Goal: Task Accomplishment & Management: Manage account settings

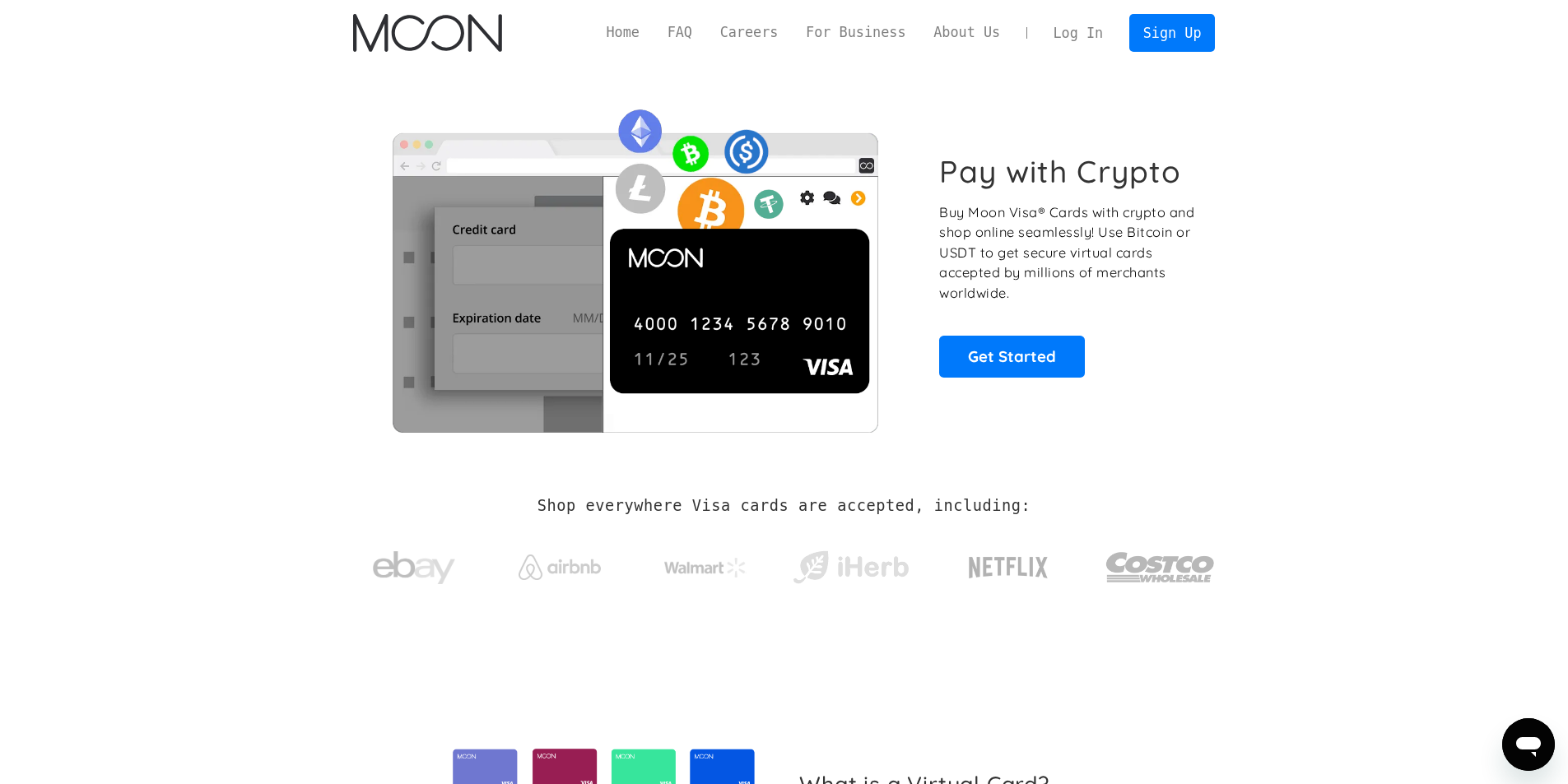
click at [1077, 32] on link "Log In" at bounding box center [1077, 32] width 77 height 36
click at [1090, 38] on link "Log In" at bounding box center [1077, 32] width 77 height 36
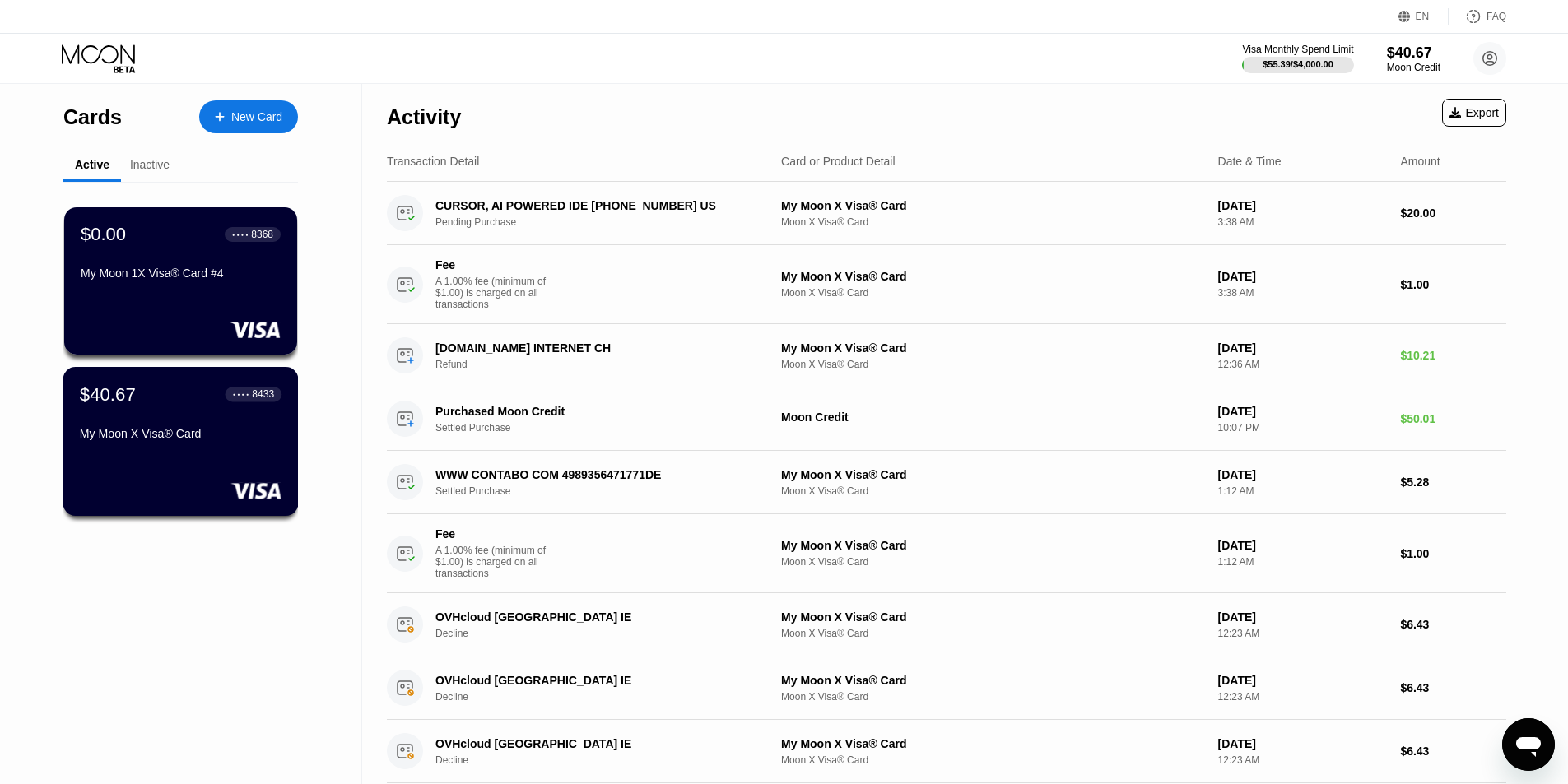
click at [190, 424] on div "$40.67 ● ● ● ● 8433 My Moon X Visa® Card" at bounding box center [180, 415] width 201 height 63
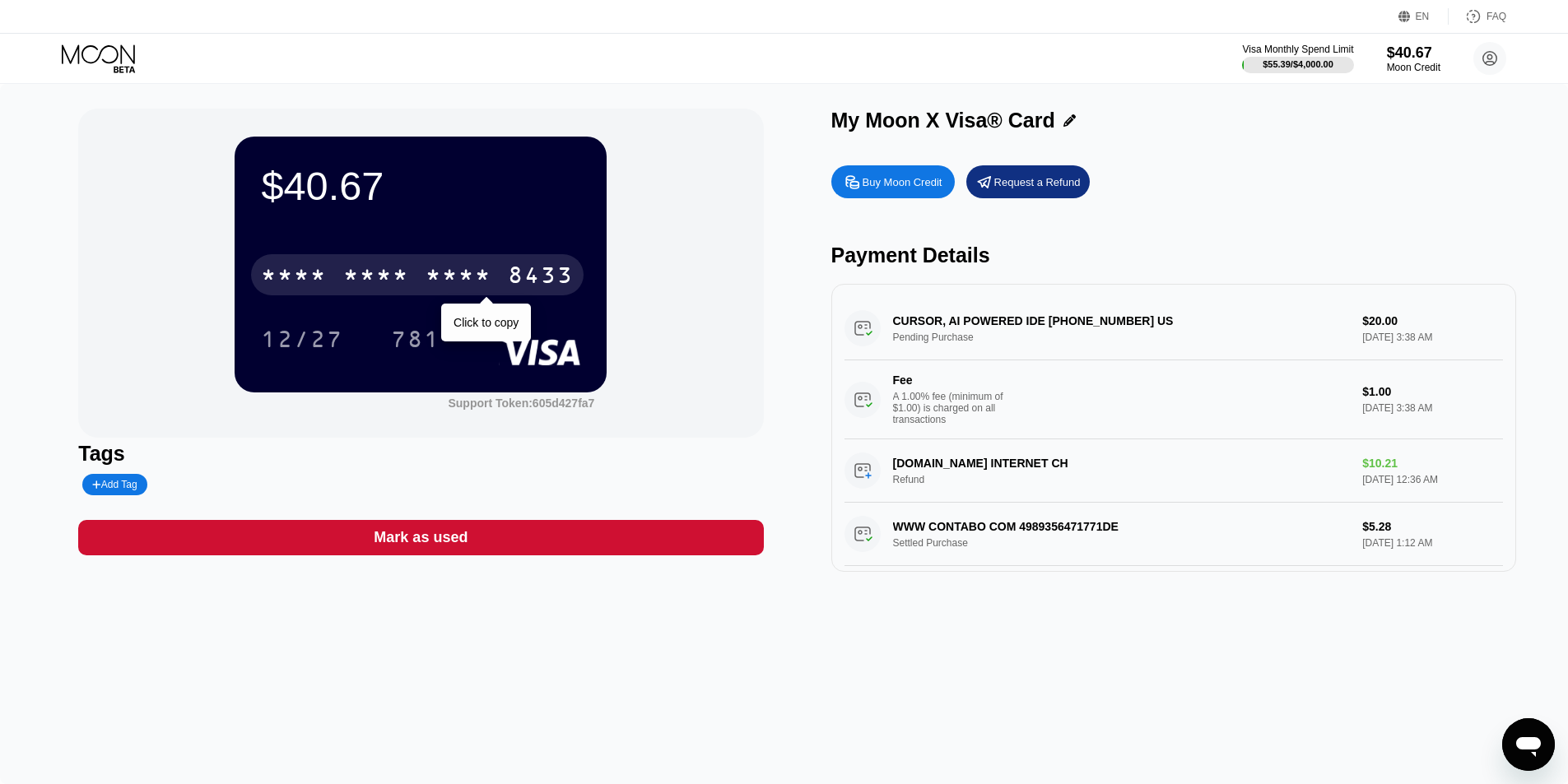
click at [481, 272] on div "* * * *" at bounding box center [458, 278] width 66 height 26
